Goal: Information Seeking & Learning: Learn about a topic

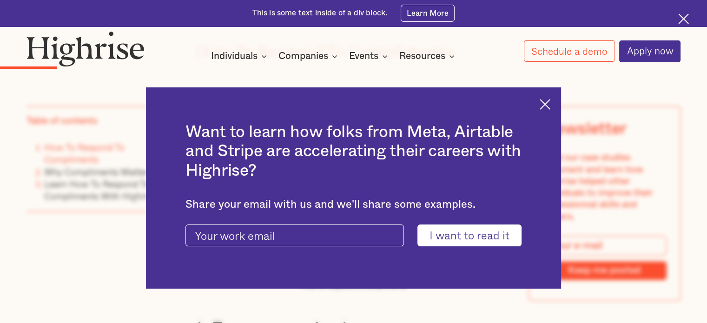
scroll to position [1435, 0]
click at [551, 99] on img at bounding box center [545, 104] width 11 height 11
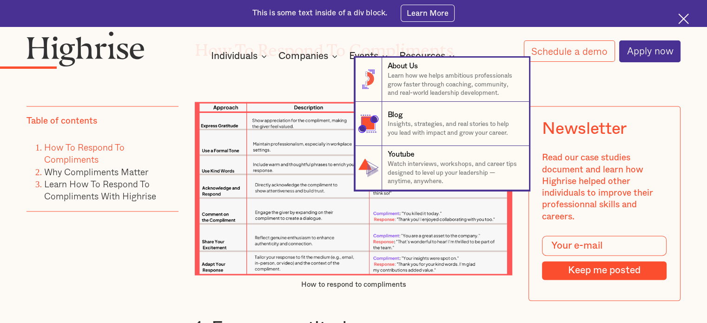
click at [251, 78] on nav "8 About Us Learn how we helps ambitious professionals grow faster through coach…" at bounding box center [353, 124] width 707 height 133
click at [300, 72] on nav "8 About Us Learn how we helps ambitious professionals grow faster through coach…" at bounding box center [353, 124] width 707 height 133
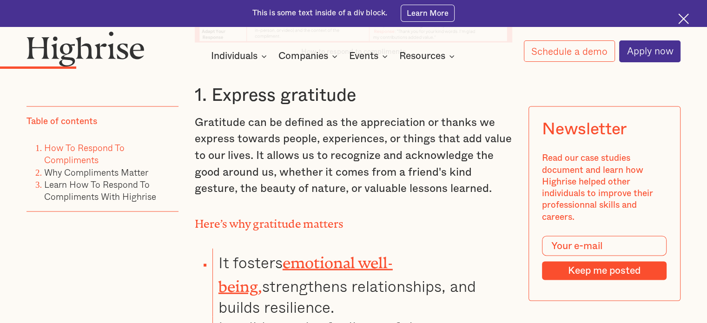
scroll to position [1615, 0]
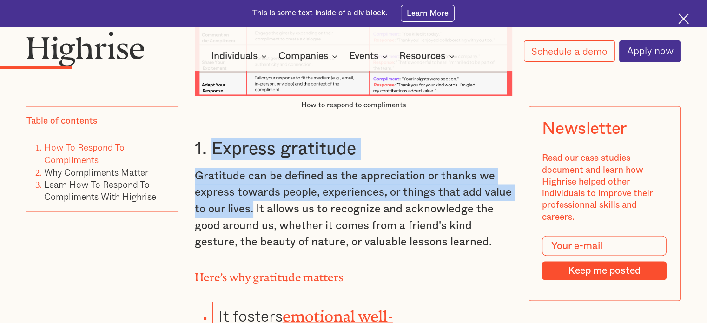
drag, startPoint x: 210, startPoint y: 140, endPoint x: 251, endPoint y: 206, distance: 78.5
copy div "Express gratitude Gratitude can be defined as the appreciation or thanks we exp…"
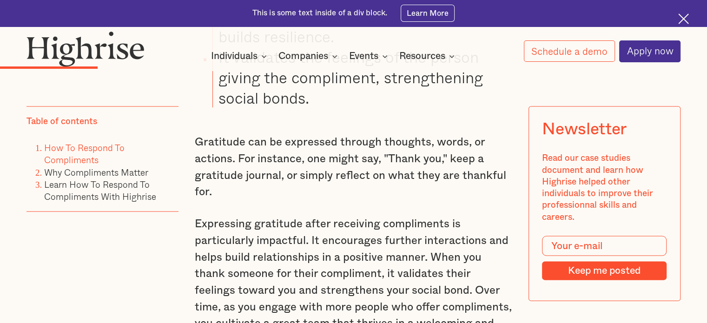
scroll to position [1940, 0]
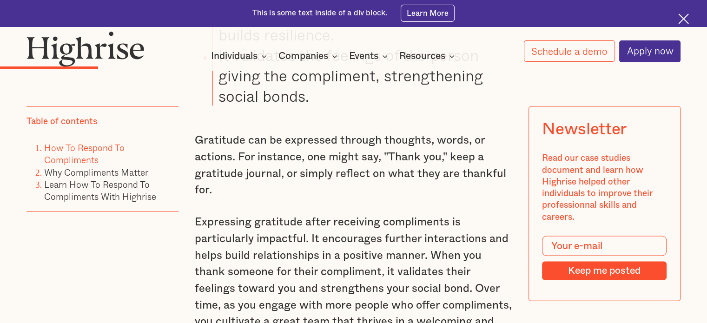
click at [306, 184] on p "Gratitude can be expressed through thoughts, words, or actions. For instance, o…" at bounding box center [354, 166] width 318 height 67
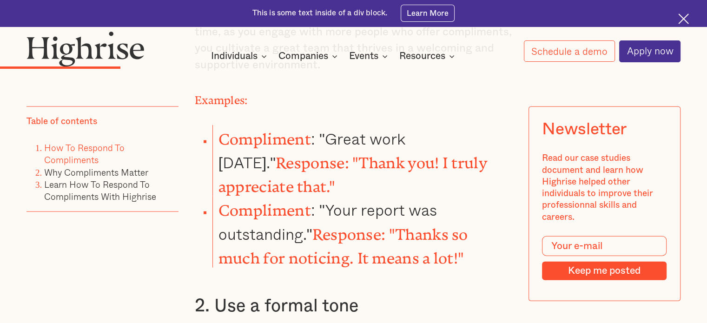
scroll to position [2215, 0]
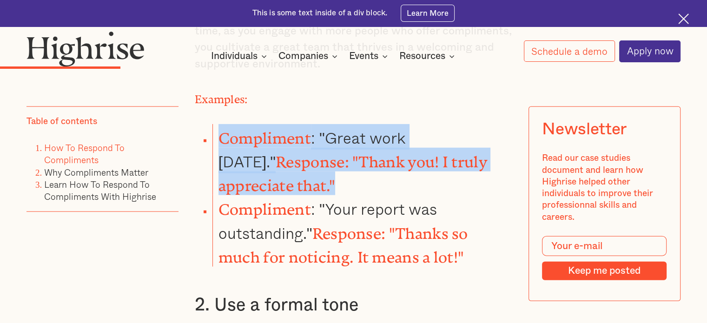
drag, startPoint x: 268, startPoint y: 169, endPoint x: 216, endPoint y: 125, distance: 68.6
click at [216, 125] on li "Compliment : "Great work [DATE]." Response: "Thank you! I truly appreciate that…" at bounding box center [363, 160] width 300 height 72
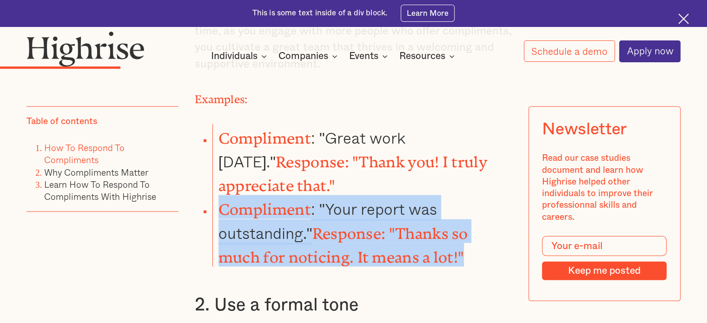
drag, startPoint x: 469, startPoint y: 238, endPoint x: 201, endPoint y: 187, distance: 272.1
click at [201, 187] on ul "Compliment : "Great work [DATE]." Response: "Thank you! I truly appreciate that…" at bounding box center [346, 195] width 331 height 143
copy li "Compliment : "Your report was outstanding." Response: "Thanks so much for notic…"
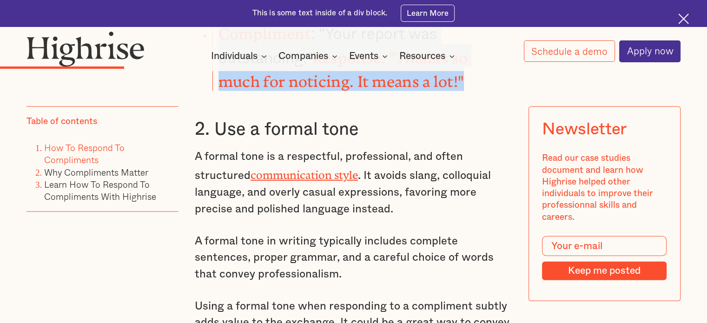
scroll to position [2392, 0]
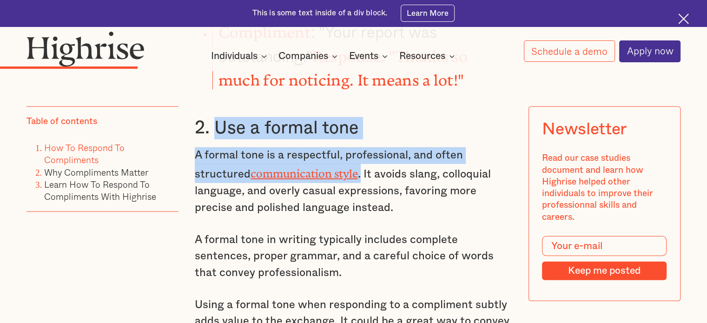
drag, startPoint x: 211, startPoint y: 111, endPoint x: 363, endPoint y: 146, distance: 155.8
click at [363, 146] on div "How To Respond To Compliments How to respond to compliments 1. Express gratitud…" at bounding box center [354, 180] width 318 height 2270
copy div "Use a formal tone A formal tone is a respectful, professional, and often struct…"
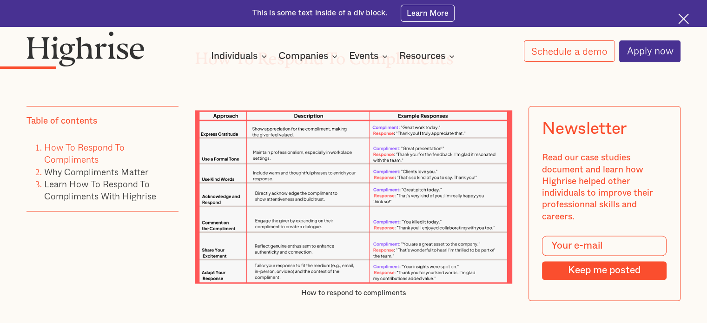
scroll to position [1427, 0]
click at [423, 150] on img at bounding box center [354, 196] width 318 height 173
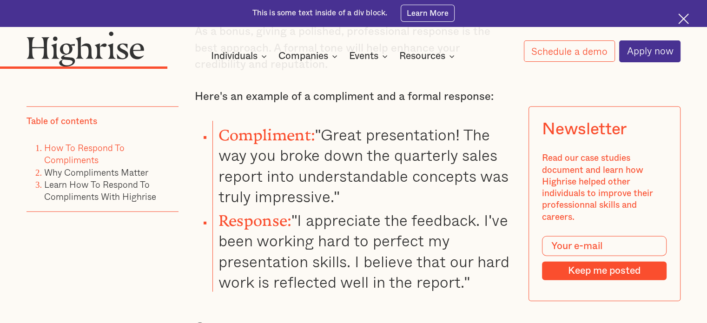
scroll to position [2796, 0]
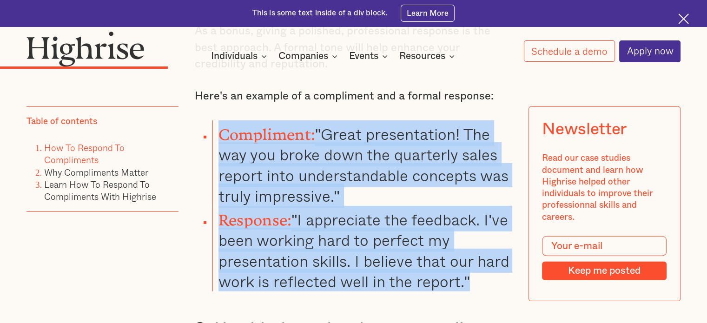
drag, startPoint x: 468, startPoint y: 246, endPoint x: 211, endPoint y: 101, distance: 295.0
click at [211, 120] on ul "Compliment: "Great presentation! The way you broke down the quarterly sales rep…" at bounding box center [346, 205] width 331 height 171
copy ul "Compliment: "Great presentation! The way you broke down the quarterly sales rep…"
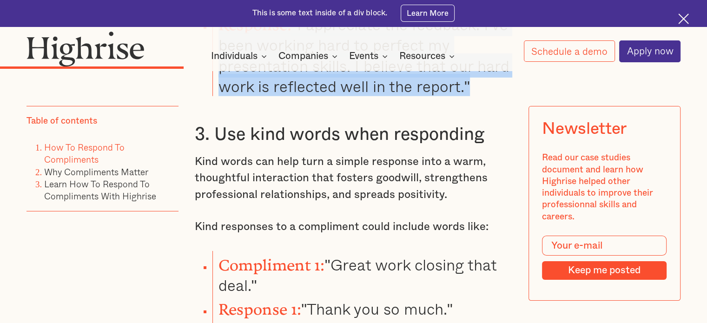
scroll to position [2991, 0]
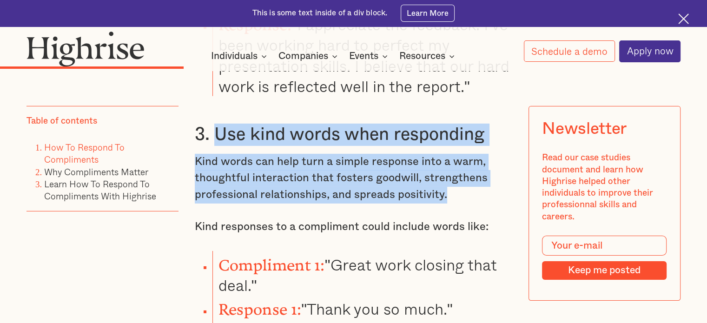
drag, startPoint x: 450, startPoint y: 167, endPoint x: 211, endPoint y: 100, distance: 248.2
copy div "Use kind words when responding Kind words can help turn a simple response into …"
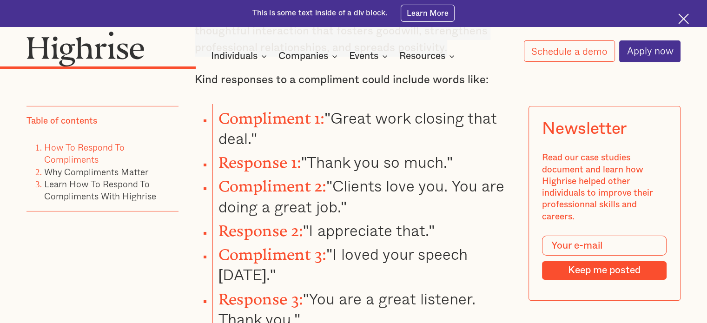
scroll to position [3139, 0]
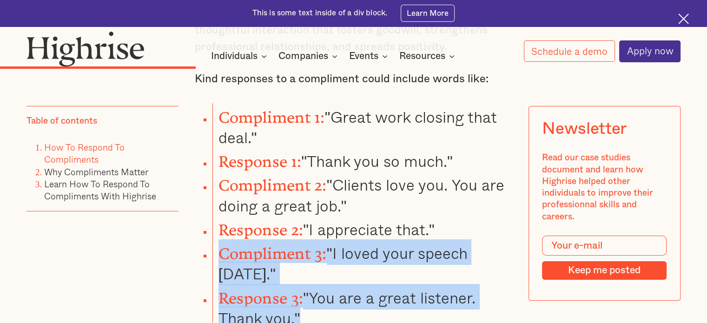
drag, startPoint x: 312, startPoint y: 271, endPoint x: 217, endPoint y: 215, distance: 110.1
click at [217, 215] on ul "Compliment 1: "Great work closing that deal." Response 1: "Thank you so much." …" at bounding box center [346, 215] width 331 height 225
copy ul "Compliment 3: "I loved your speech [DATE]." Response 3: "You are a great listen…"
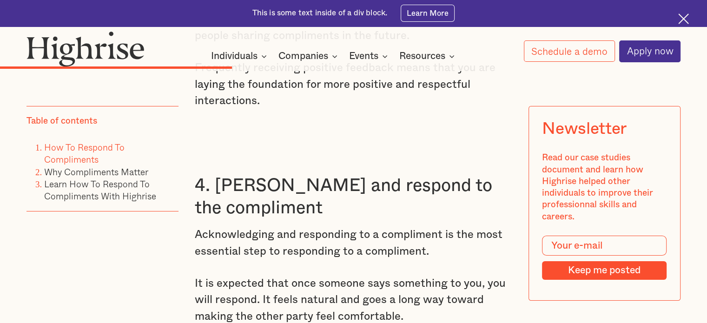
scroll to position [3580, 0]
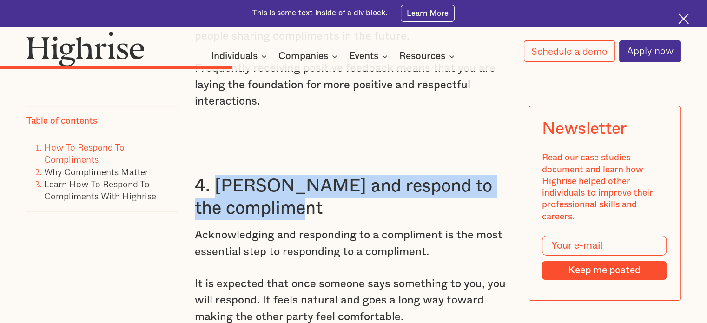
drag, startPoint x: 290, startPoint y: 171, endPoint x: 212, endPoint y: 146, distance: 82.2
click at [212, 175] on h3 "4. [PERSON_NAME] and respond to the compliment" at bounding box center [354, 197] width 318 height 44
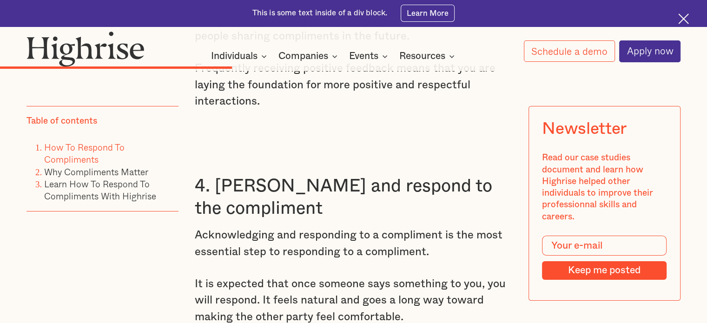
click at [389, 276] on p "It is expected that once someone says something to you, you will respond. It fe…" at bounding box center [354, 301] width 318 height 50
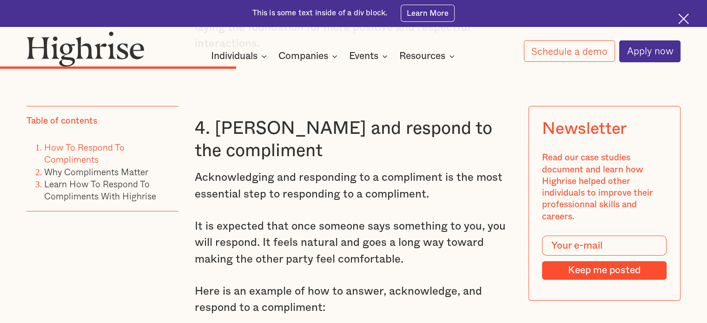
scroll to position [3640, 0]
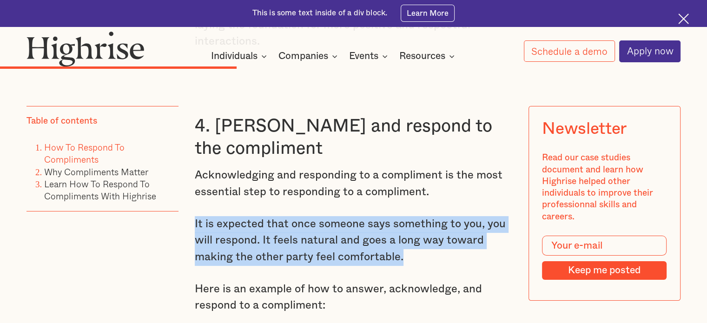
drag, startPoint x: 404, startPoint y: 216, endPoint x: 186, endPoint y: 186, distance: 219.7
copy p "It is expected that once someone says something to you, you will respond. It fe…"
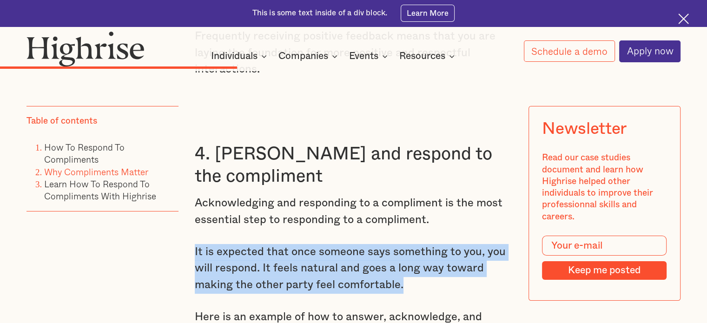
scroll to position [3612, 0]
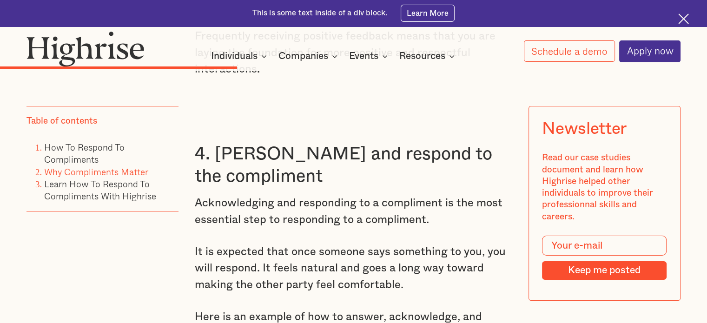
click at [475, 145] on h3 "4. [PERSON_NAME] and respond to the compliment" at bounding box center [354, 165] width 318 height 44
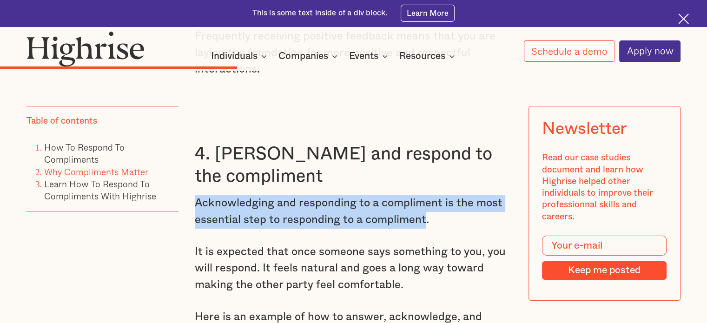
drag, startPoint x: 425, startPoint y: 184, endPoint x: 190, endPoint y: 164, distance: 235.7
copy p "Acknowledging and responding to a compliment is the most essential step to resp…"
